Goal: Transaction & Acquisition: Subscribe to service/newsletter

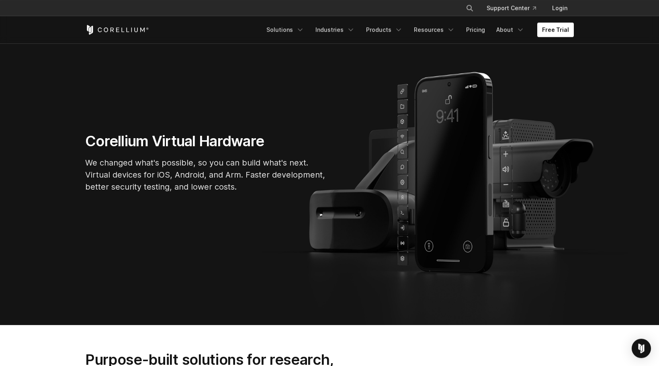
scroll to position [58, 0]
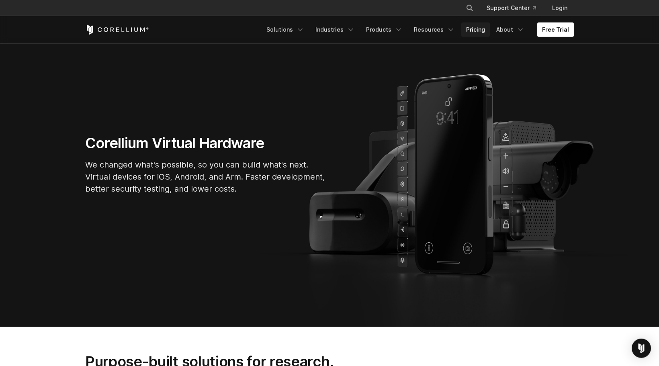
click at [490, 28] on link "Pricing" at bounding box center [476, 30] width 29 height 14
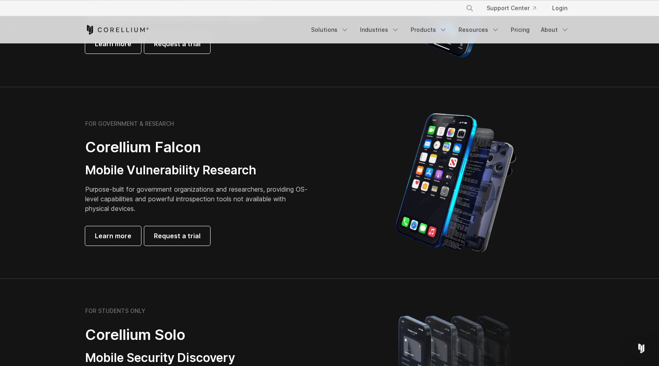
scroll to position [313, 0]
click at [125, 240] on link "Learn more" at bounding box center [113, 235] width 56 height 19
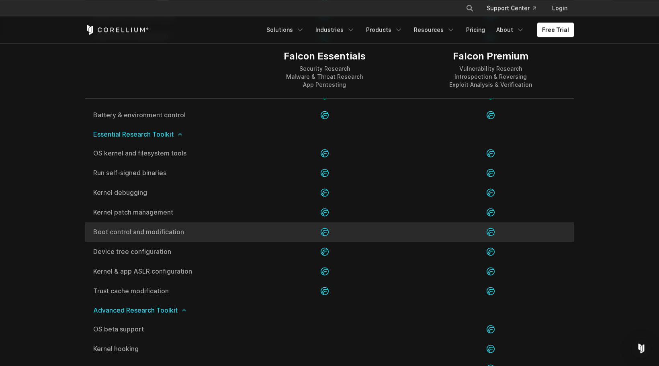
scroll to position [1255, 0]
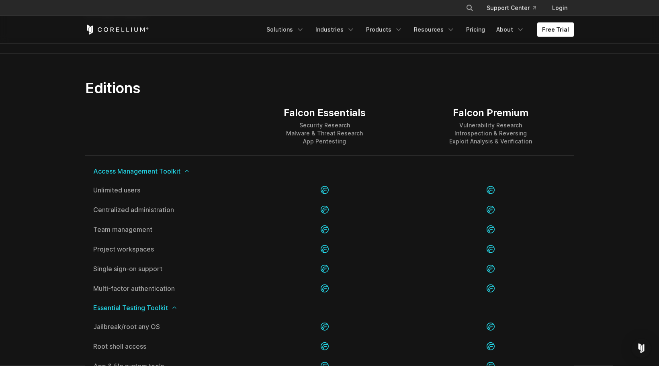
click at [182, 240] on div "Project workspaces" at bounding box center [163, 250] width 156 height 20
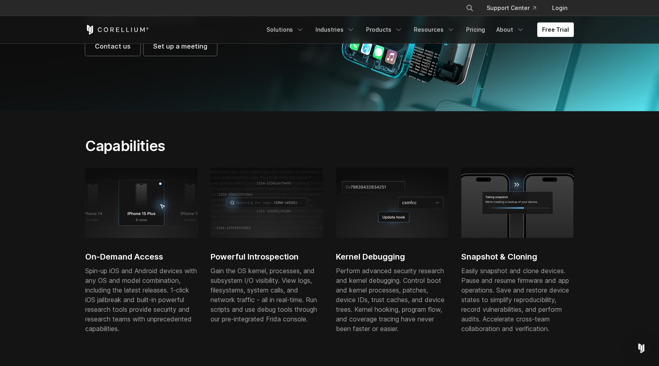
scroll to position [0, 0]
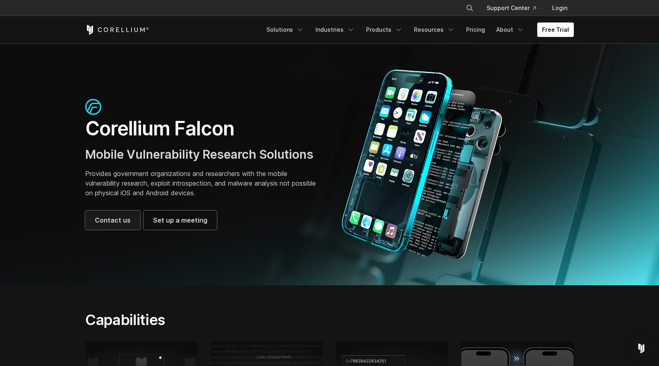
click at [116, 223] on span "Contact us" at bounding box center [113, 221] width 36 height 10
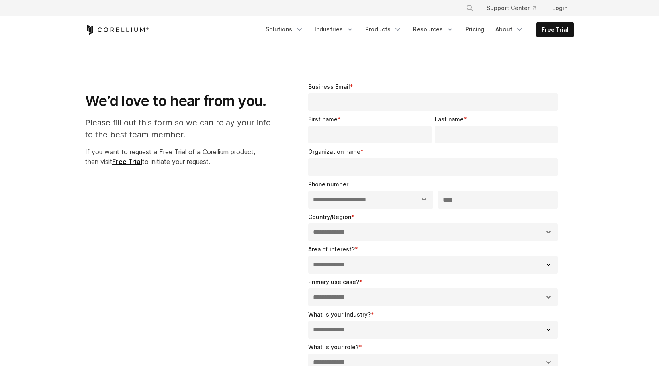
select select "**"
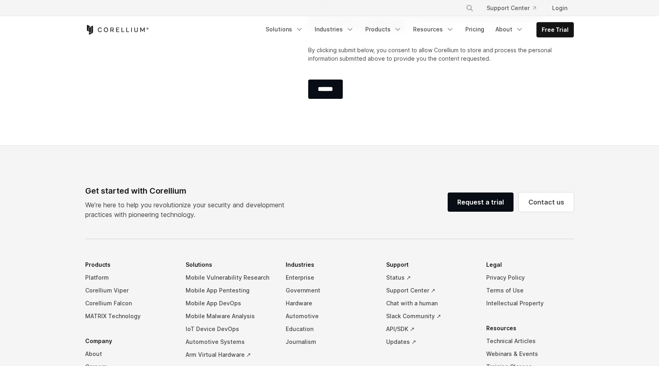
scroll to position [437, 0]
